Goal: Task Accomplishment & Management: Complete application form

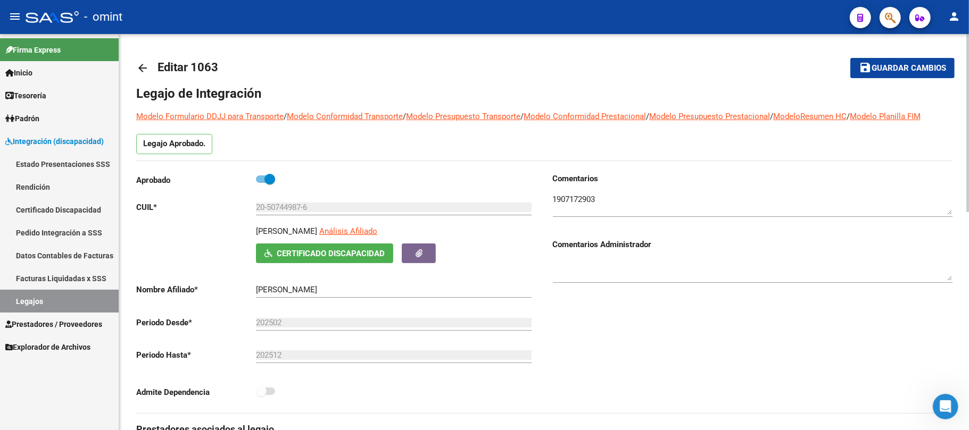
click at [143, 62] on mat-icon "arrow_back" at bounding box center [142, 68] width 13 height 13
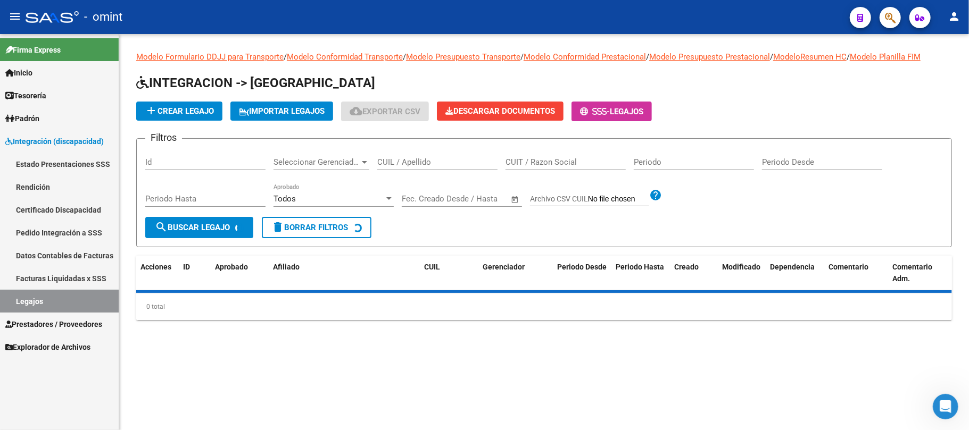
click at [396, 160] on input "CUIL / Apellido" at bounding box center [437, 162] width 120 height 10
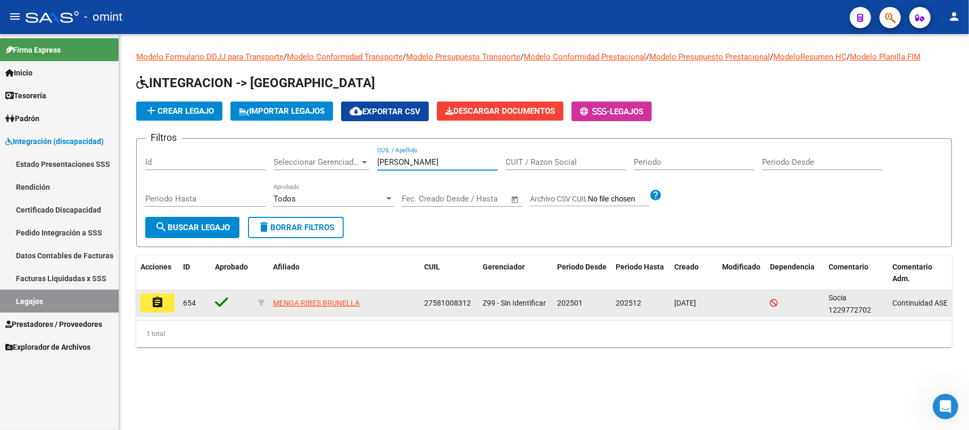
type input "[PERSON_NAME]"
click at [154, 306] on mat-icon "assignment" at bounding box center [157, 302] width 13 height 13
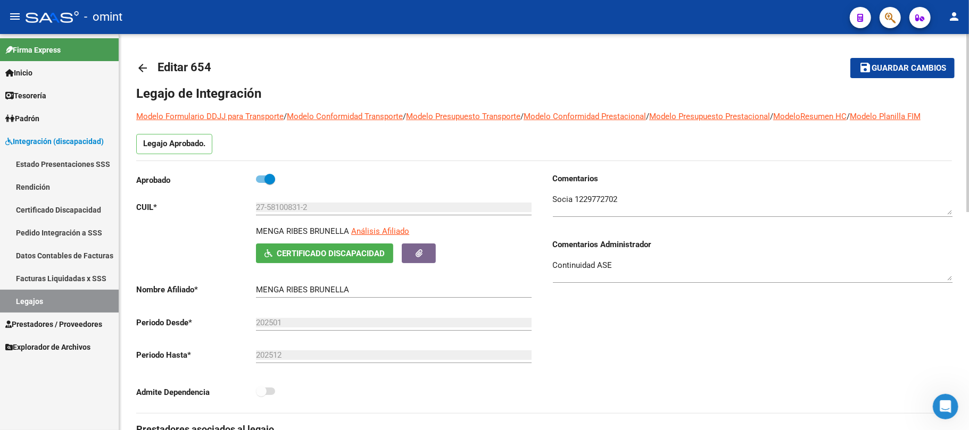
scroll to position [284, 0]
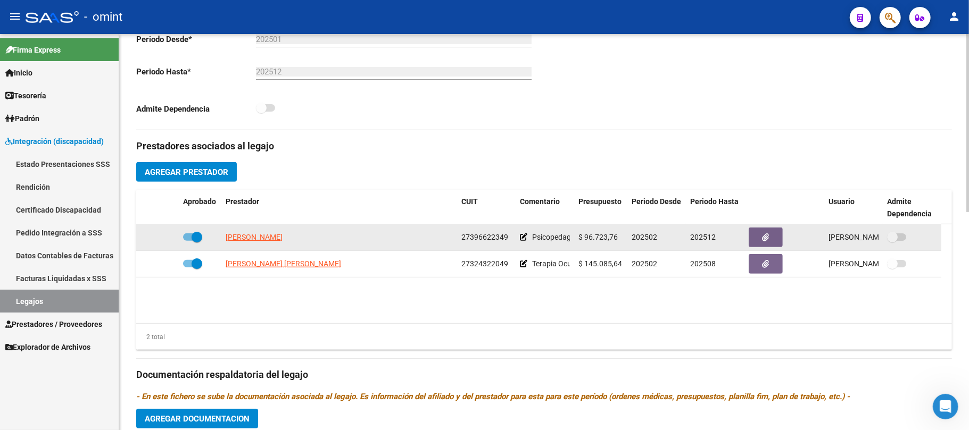
click at [264, 245] on datatable-body-cell "[PERSON_NAME]" at bounding box center [339, 237] width 236 height 26
click at [264, 243] on app-link-go-to "[PERSON_NAME]" at bounding box center [254, 237] width 57 height 12
click at [271, 239] on span "PASCUAL AGUSTINA" at bounding box center [254, 237] width 57 height 9
copy span "AGUSTINA"
type textarea "27396622349"
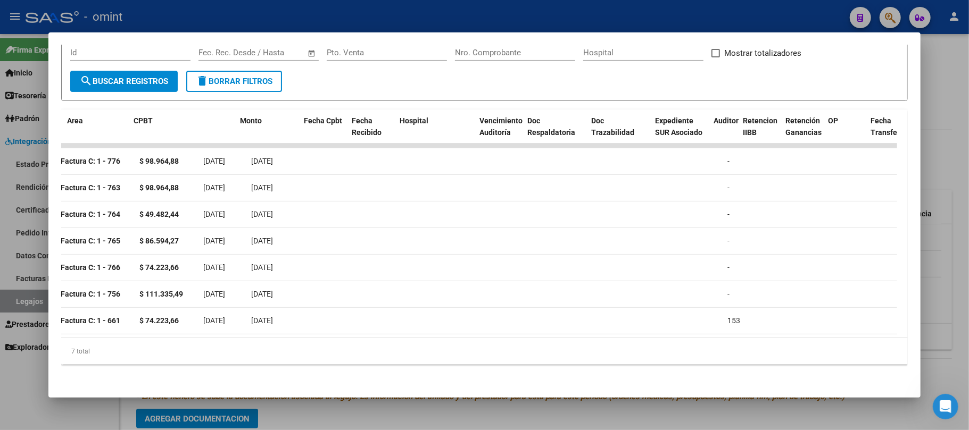
scroll to position [0, 195]
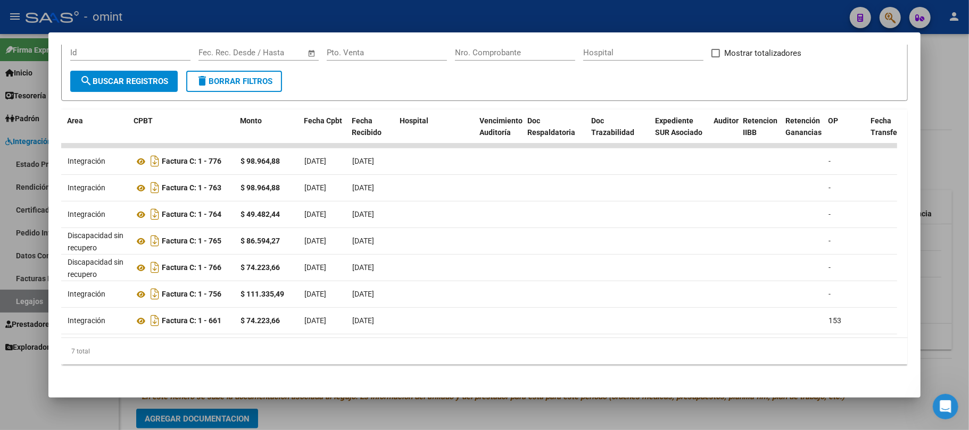
click at [331, 11] on div at bounding box center [484, 215] width 969 height 430
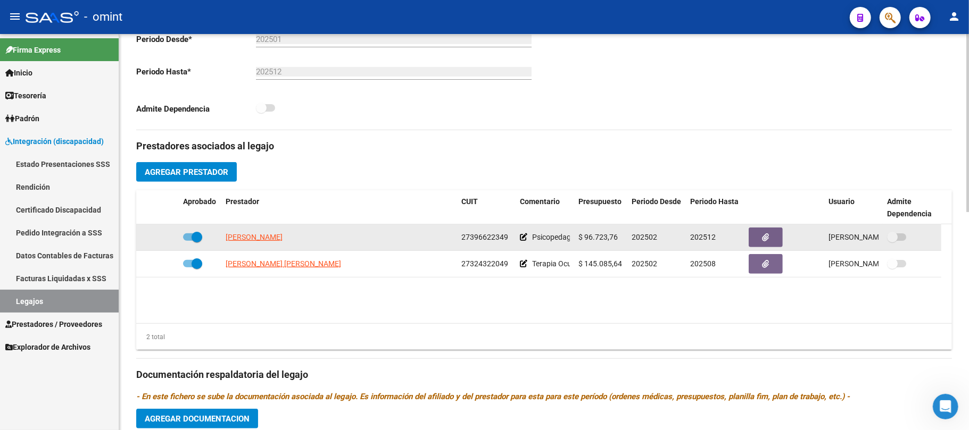
click at [488, 238] on span "27396622349" at bounding box center [484, 237] width 47 height 9
copy span "27396622349"
click at [264, 235] on span "PASCUAL AGUSTINA" at bounding box center [254, 237] width 57 height 9
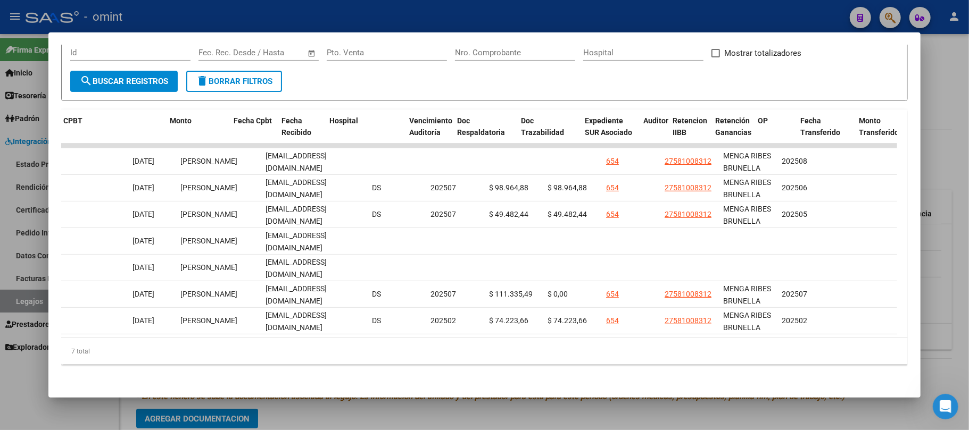
scroll to position [0, 0]
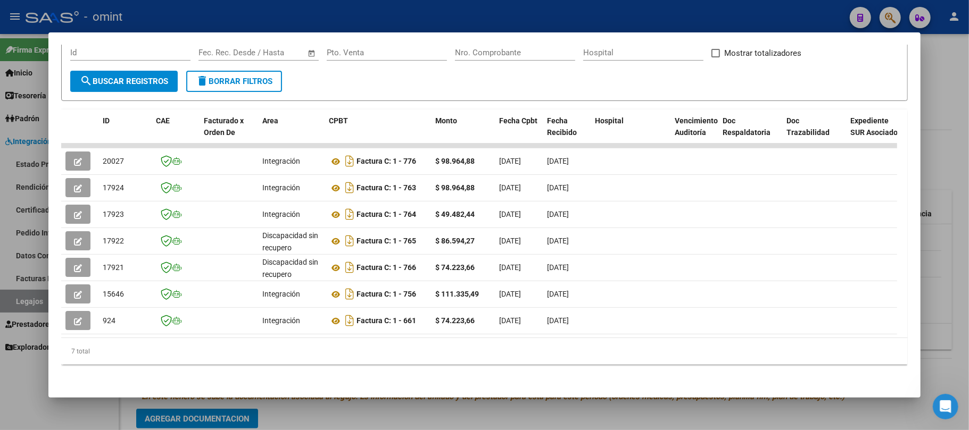
click at [334, 3] on div at bounding box center [484, 215] width 969 height 430
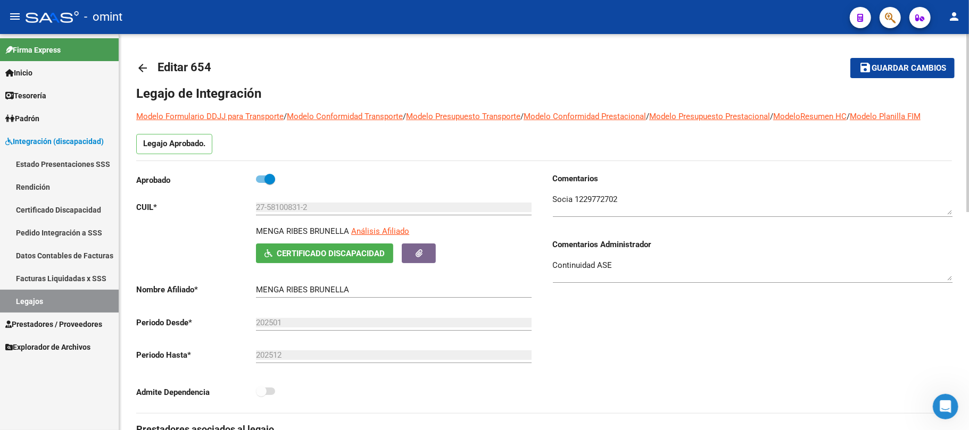
drag, startPoint x: 350, startPoint y: 232, endPoint x: 256, endPoint y: 230, distance: 94.2
click at [256, 230] on div "MENGA RIBES BRUNELLA Análisis Afiliado" at bounding box center [395, 235] width 279 height 18
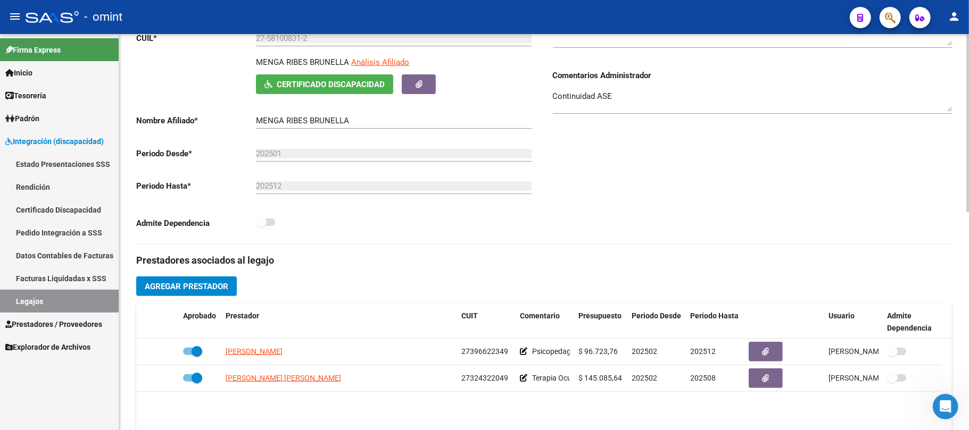
scroll to position [213, 0]
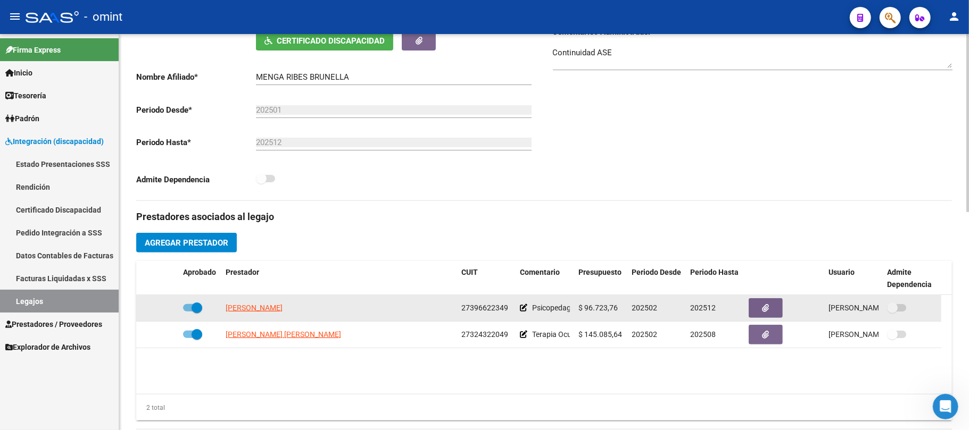
click at [244, 309] on span "PASCUAL AGUSTINA" at bounding box center [254, 308] width 57 height 9
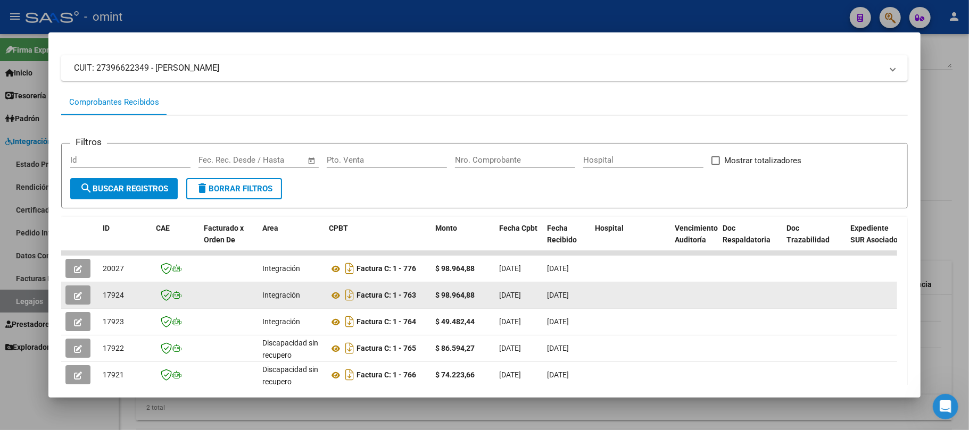
scroll to position [141, 0]
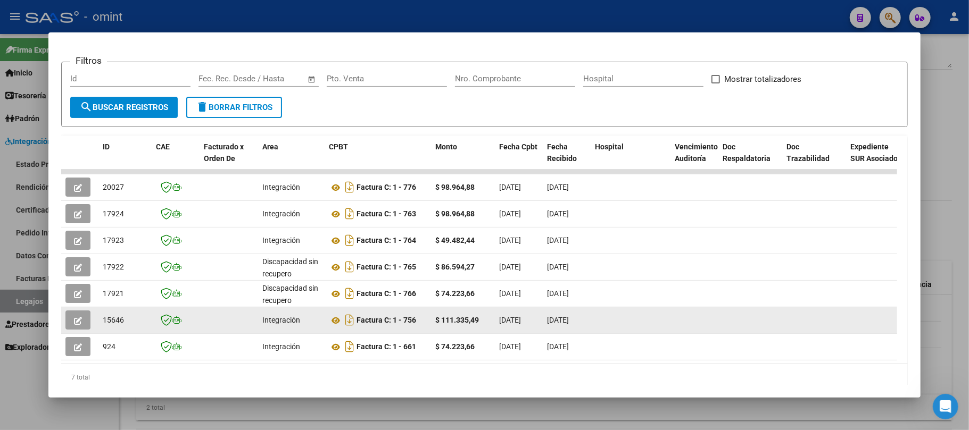
drag, startPoint x: 432, startPoint y: 324, endPoint x: 558, endPoint y: 324, distance: 126.6
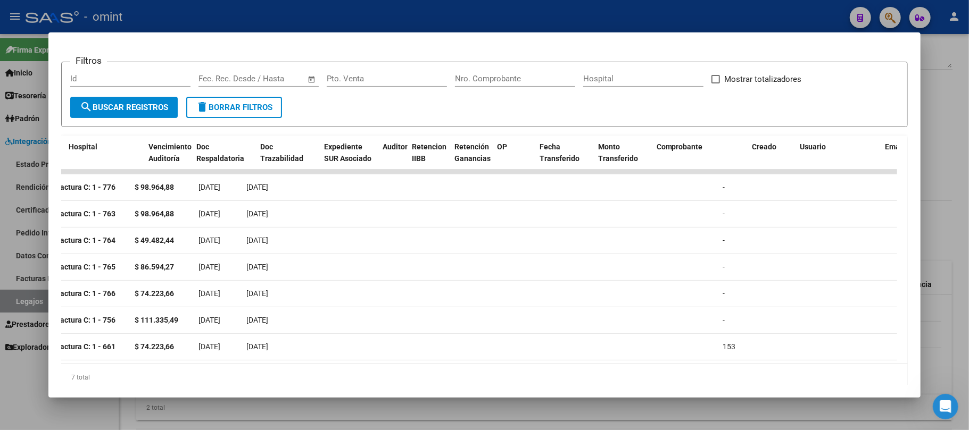
scroll to position [0, 0]
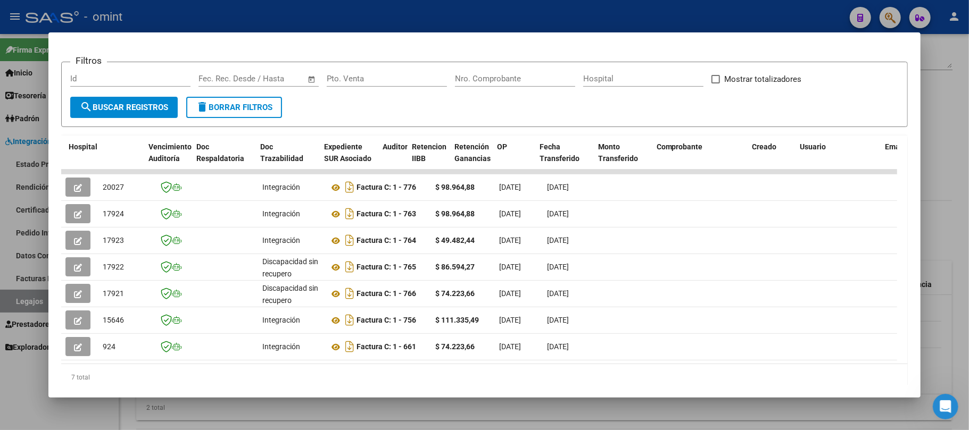
drag, startPoint x: 565, startPoint y: 321, endPoint x: 0, endPoint y: 333, distance: 565.0
click at [0, 333] on div "Análisis Prestador - CUIT: 27396622349 cloud_download Exportar CSV ABM ARCA Imp…" at bounding box center [484, 215] width 969 height 430
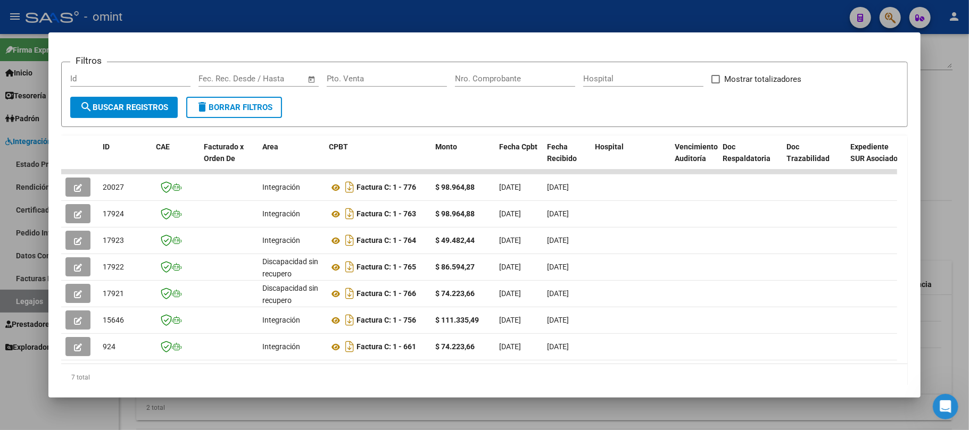
click at [335, 15] on div at bounding box center [484, 215] width 969 height 430
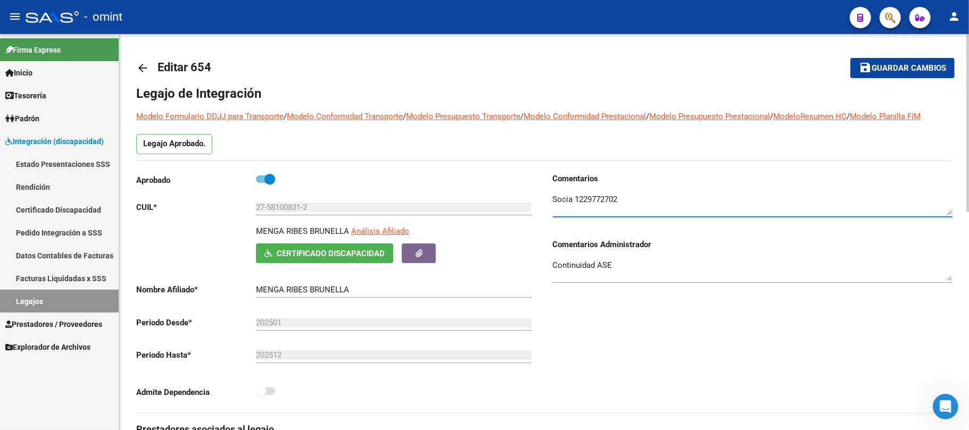
click at [620, 203] on textarea at bounding box center [752, 204] width 399 height 21
click at [601, 200] on textarea at bounding box center [752, 204] width 399 height 21
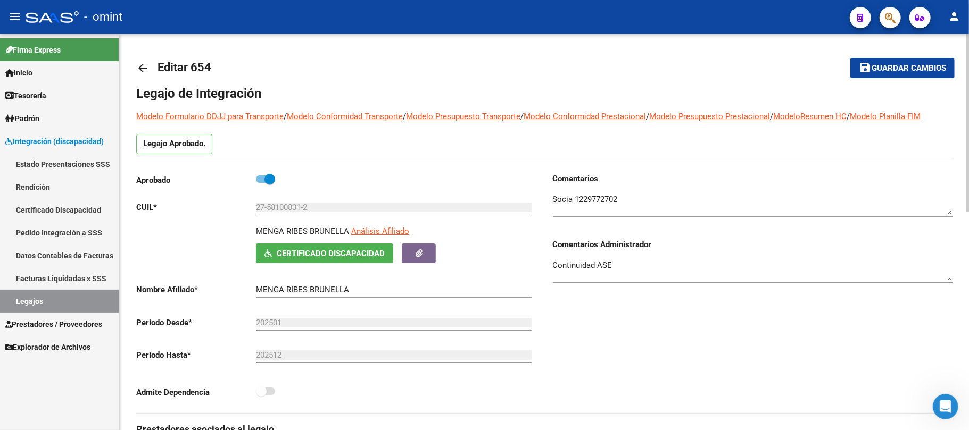
click at [143, 69] on mat-icon "arrow_back" at bounding box center [142, 68] width 13 height 13
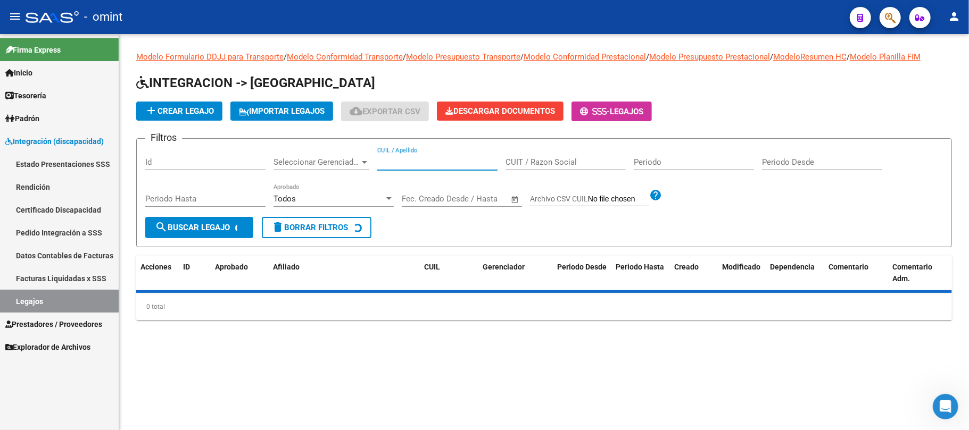
click at [404, 162] on input "CUIL / Apellido" at bounding box center [437, 162] width 120 height 10
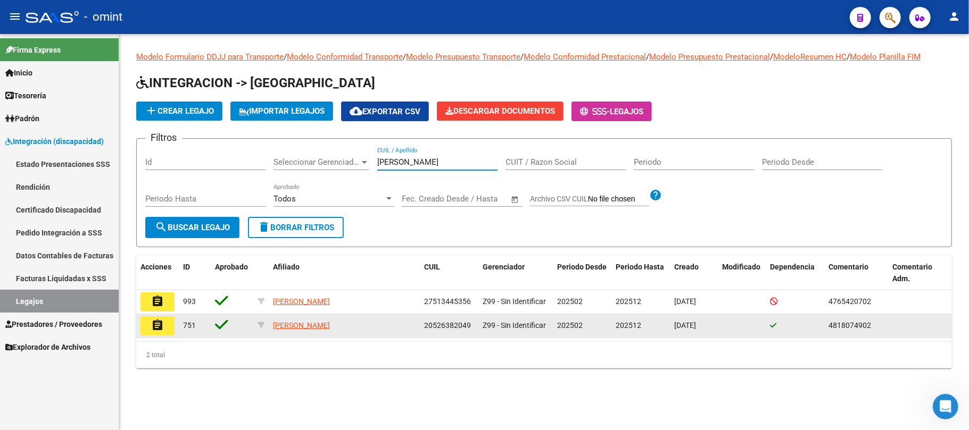
type input "meza"
click at [175, 326] on datatable-body-cell "assignment" at bounding box center [157, 325] width 43 height 23
click at [166, 327] on button "assignment" at bounding box center [157, 325] width 34 height 19
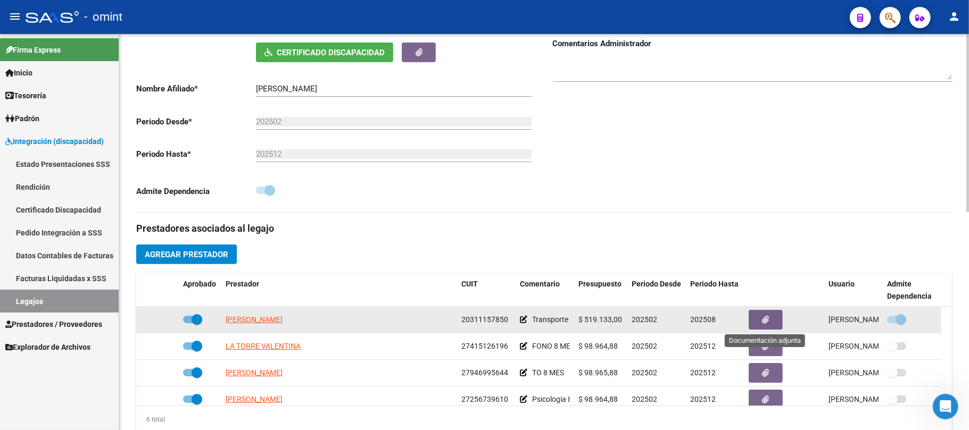
click at [766, 321] on icon "button" at bounding box center [765, 320] width 7 height 8
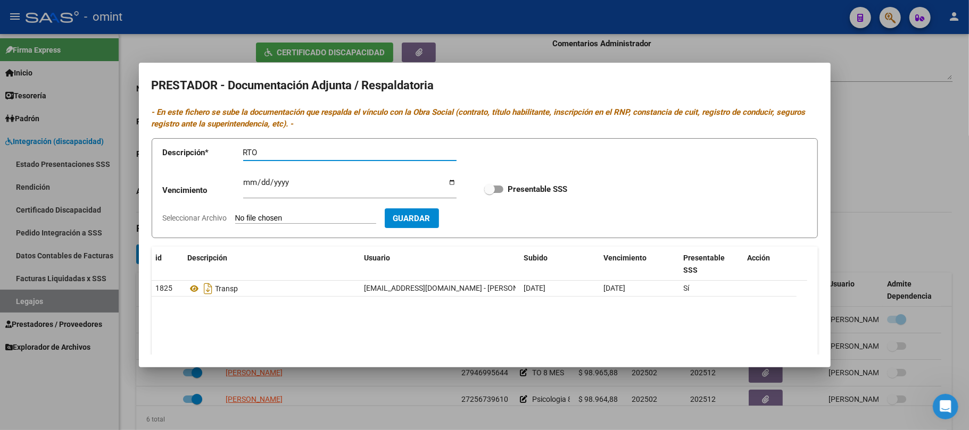
type input "RTO"
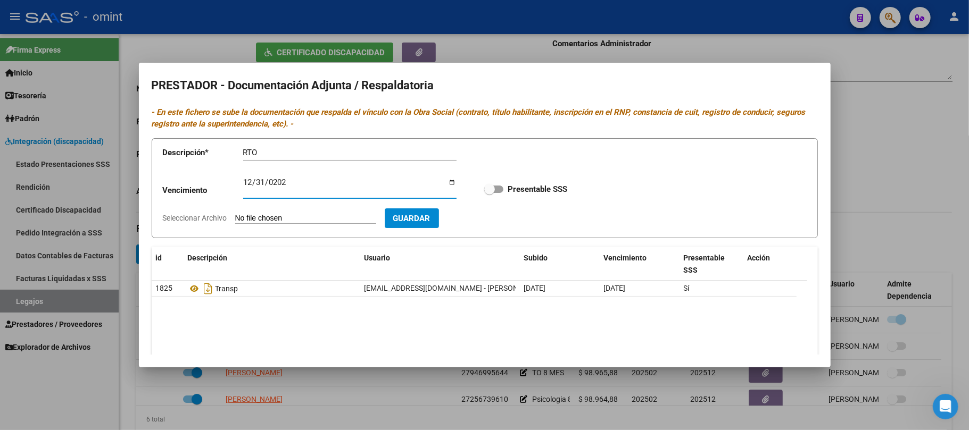
type input "2025-12-31"
drag, startPoint x: 495, startPoint y: 186, endPoint x: 455, endPoint y: 212, distance: 47.2
click at [495, 185] on label "Presentable SSS" at bounding box center [525, 189] width 83 height 13
click at [489, 193] on input "Presentable SSS" at bounding box center [489, 193] width 1 height 1
checkbox input "true"
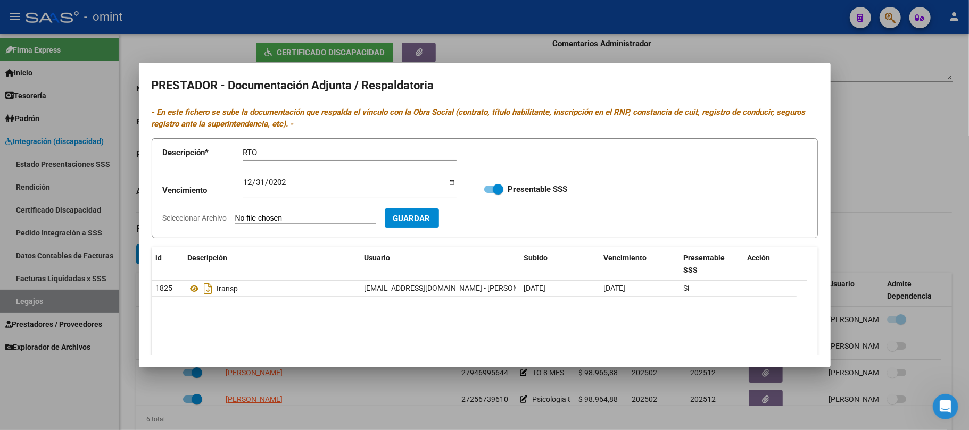
click at [303, 226] on form "Descripción * RTO Descripción Vencimiento 2025-12-31 Ingresar vencimiento Prese…" at bounding box center [485, 188] width 666 height 101
click at [299, 223] on input "Seleccionar Archivo" at bounding box center [305, 219] width 141 height 10
type input "C:\fakepath\4818074902_25091112570_vtv-rto-vig.pdf"
drag, startPoint x: 492, startPoint y: 211, endPoint x: 511, endPoint y: 252, distance: 45.0
click at [493, 211] on button "Guardar" at bounding box center [473, 219] width 54 height 20
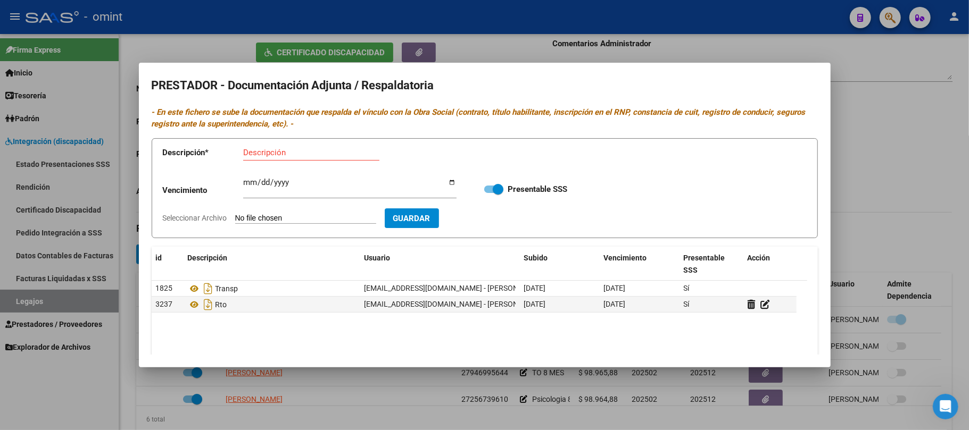
click at [508, 40] on div at bounding box center [484, 215] width 969 height 430
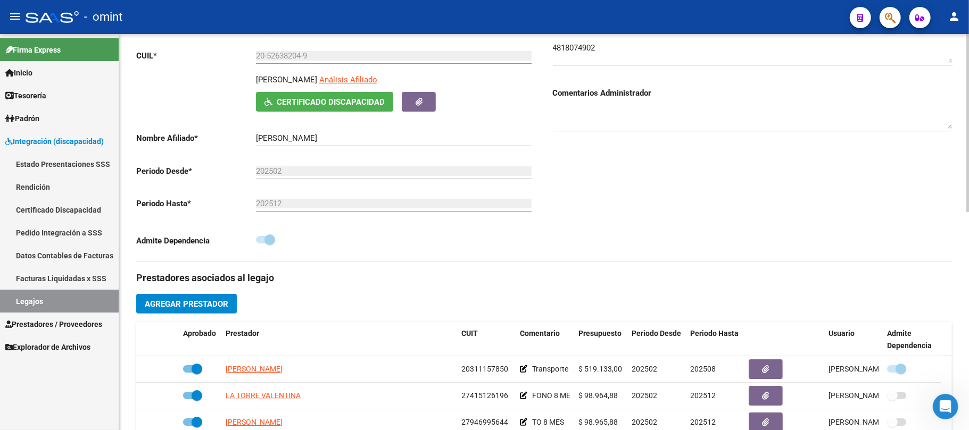
scroll to position [343, 0]
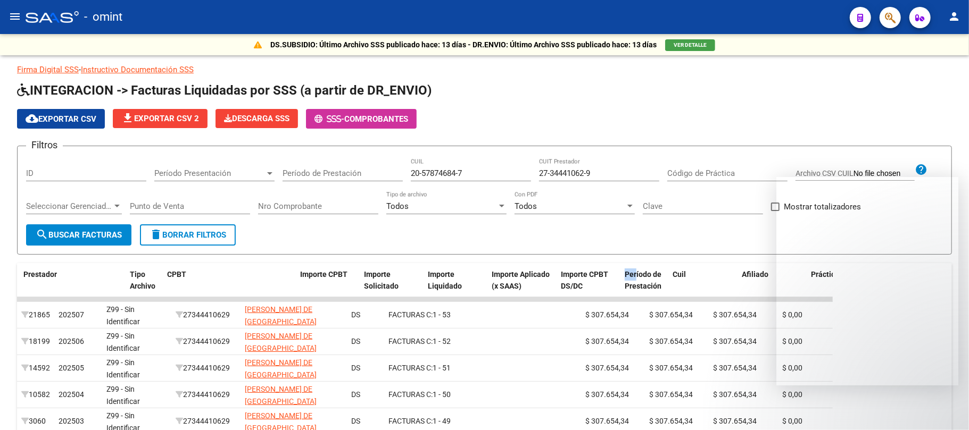
scroll to position [0, 221]
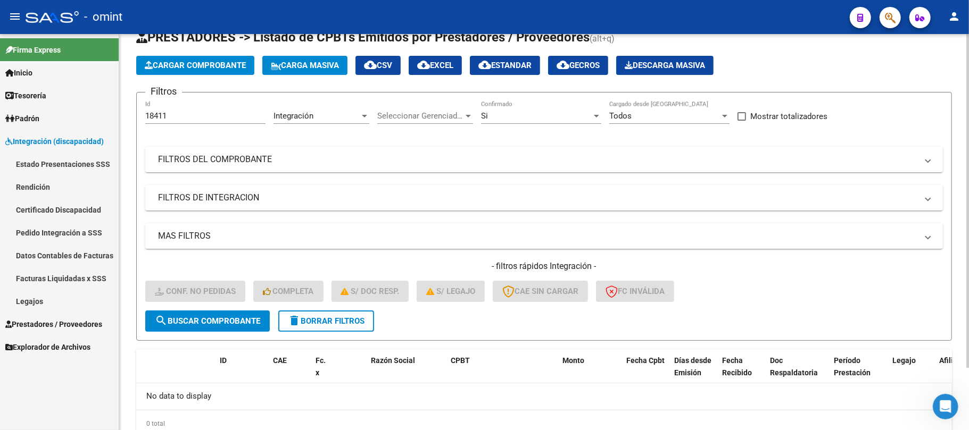
scroll to position [3, 0]
